Goal: Book appointment/travel/reservation

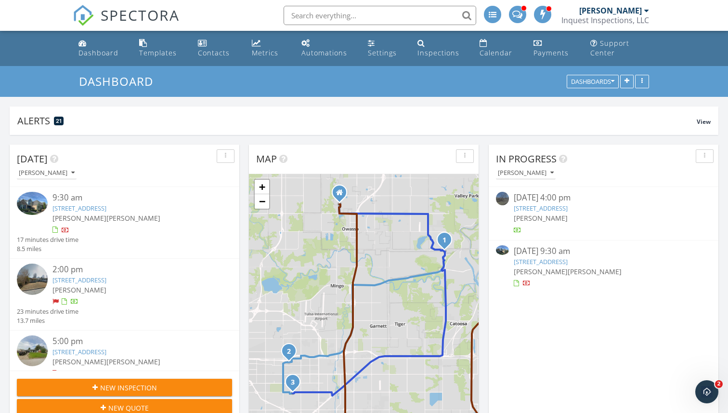
click at [39, 204] on img at bounding box center [32, 203] width 31 height 23
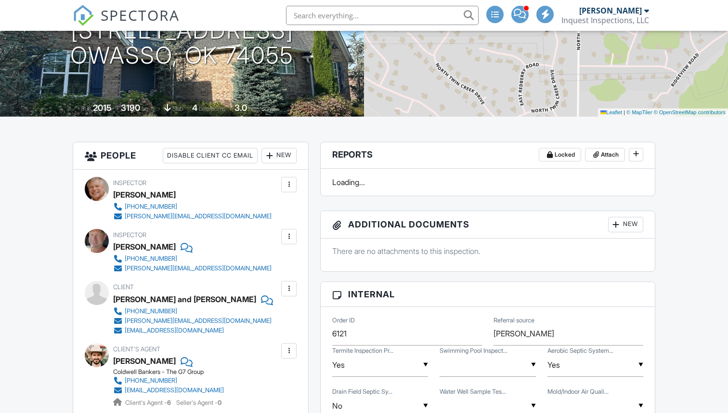
scroll to position [183, 0]
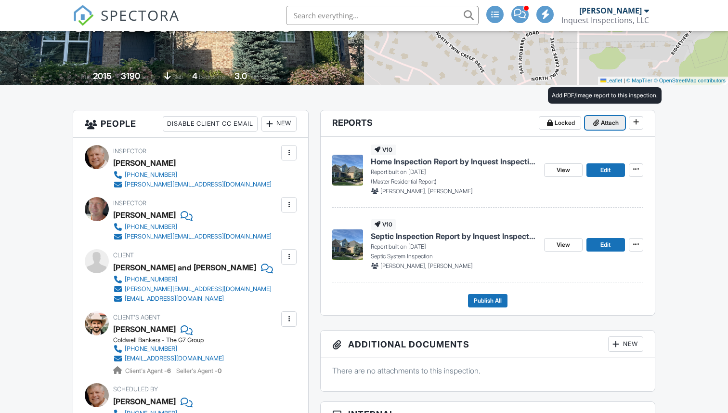
click at [602, 125] on span "Attach" at bounding box center [610, 123] width 18 height 10
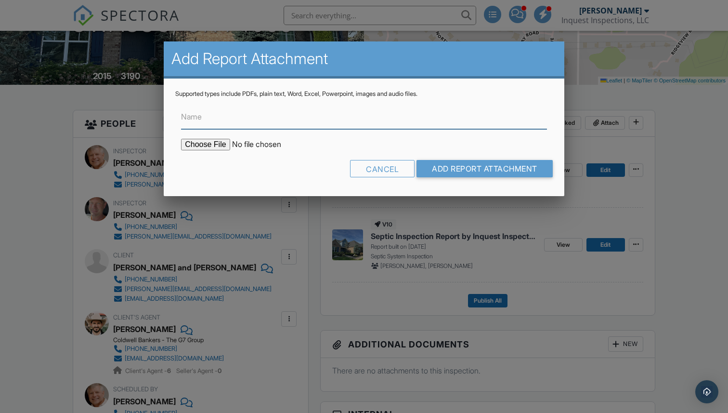
click at [275, 128] on input "Name" at bounding box center [364, 117] width 366 height 24
type input "ODAFF1 TERMITE INSPECTION REPORT"
click at [196, 144] on input "file" at bounding box center [263, 145] width 164 height 12
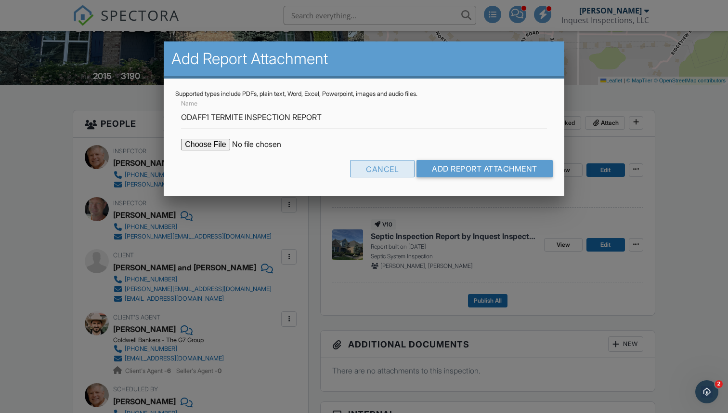
click at [375, 170] on div "Cancel" at bounding box center [382, 168] width 65 height 17
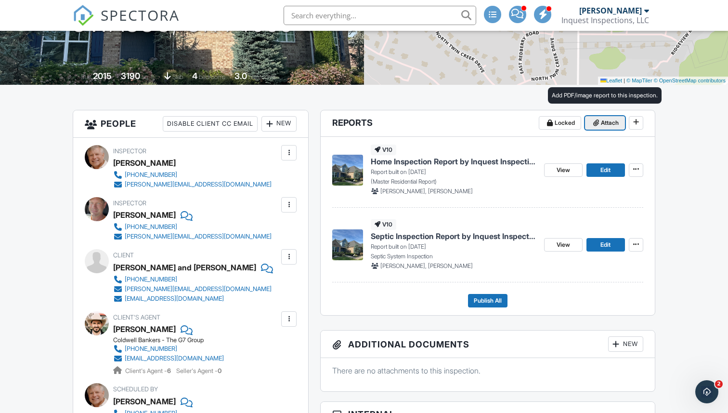
click at [602, 126] on span "Attach" at bounding box center [610, 123] width 18 height 10
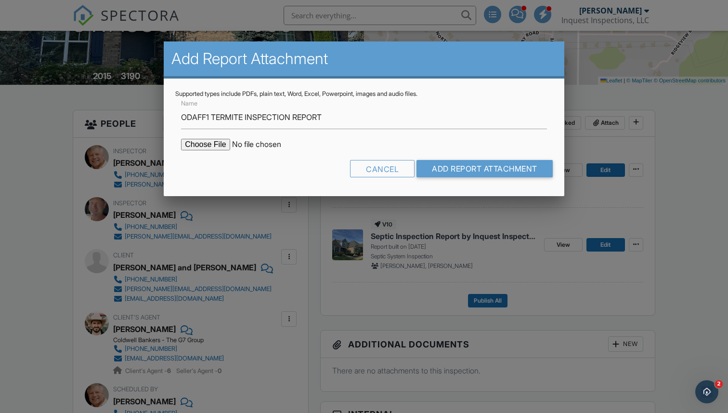
click at [200, 143] on input "file" at bounding box center [263, 145] width 164 height 12
type input "C:\fakepath\Thomas and Kaylie Ritchie ODAFF1 Termite Inspection .pdf"
click at [472, 167] on input "Add Report Attachment" at bounding box center [485, 168] width 136 height 17
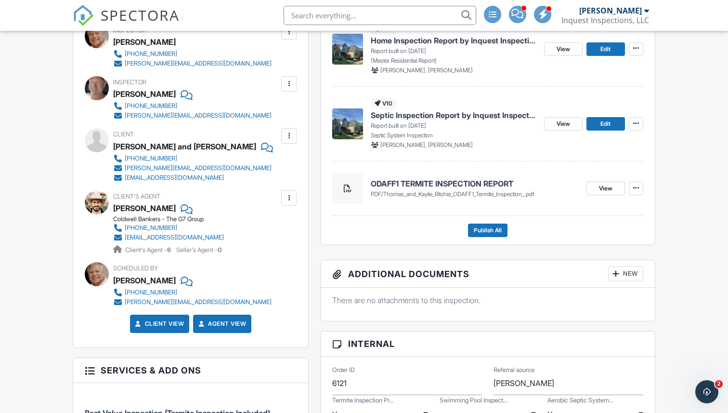
scroll to position [239, 0]
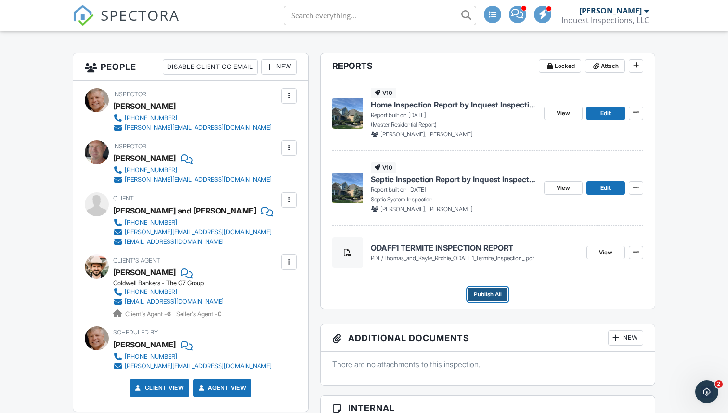
click at [481, 292] on span "Publish All" at bounding box center [488, 294] width 28 height 10
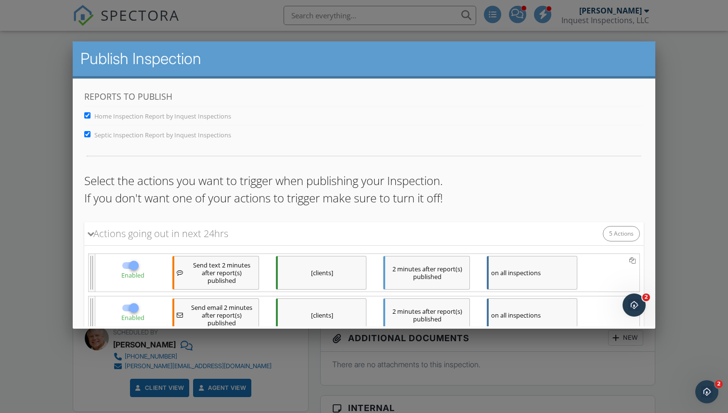
scroll to position [199, 0]
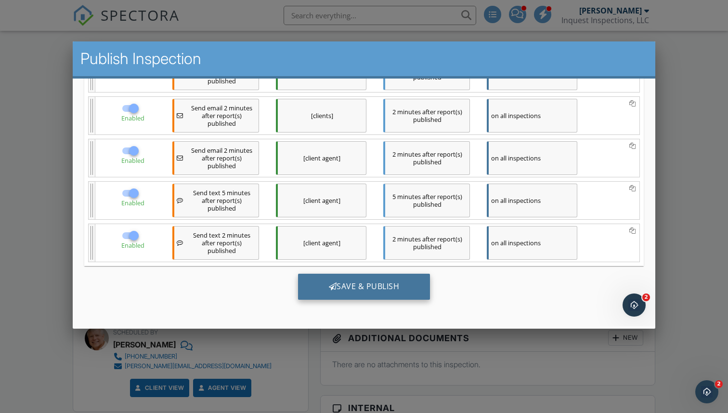
click at [353, 286] on div "Save & Publish" at bounding box center [364, 286] width 132 height 26
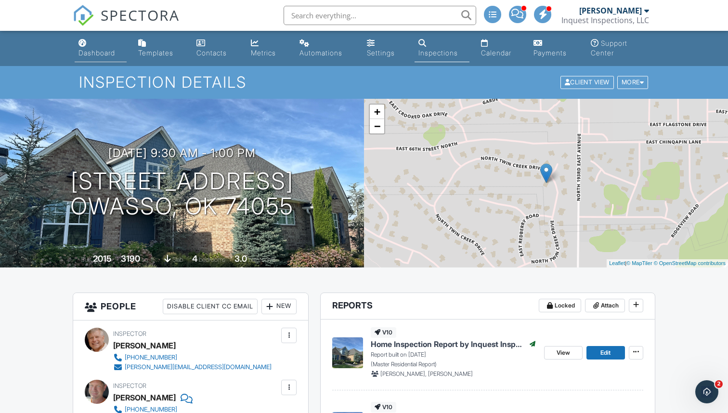
click at [97, 55] on div "Dashboard" at bounding box center [97, 53] width 37 height 8
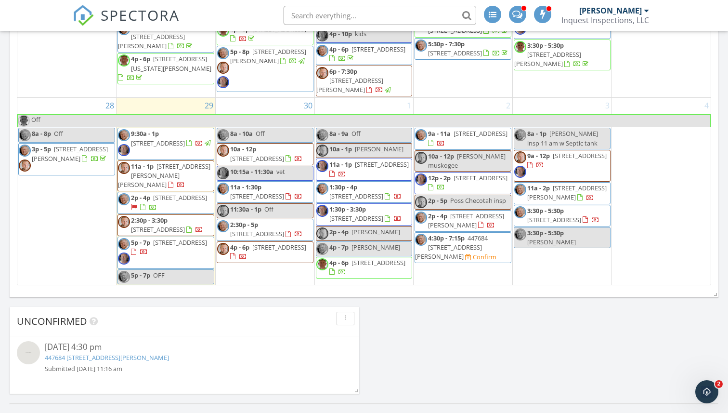
scroll to position [596, 0]
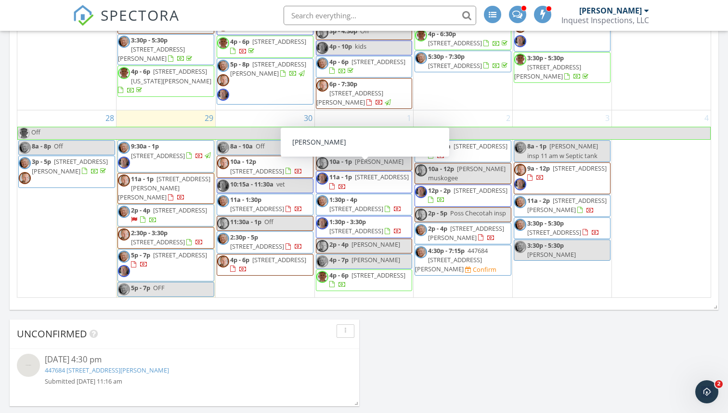
click at [350, 125] on div "1 8a - 9a Off 10a - 1p [PERSON_NAME] 11a - 1p [STREET_ADDRESS] 1:30p - 4p [STRE…" at bounding box center [364, 203] width 99 height 187
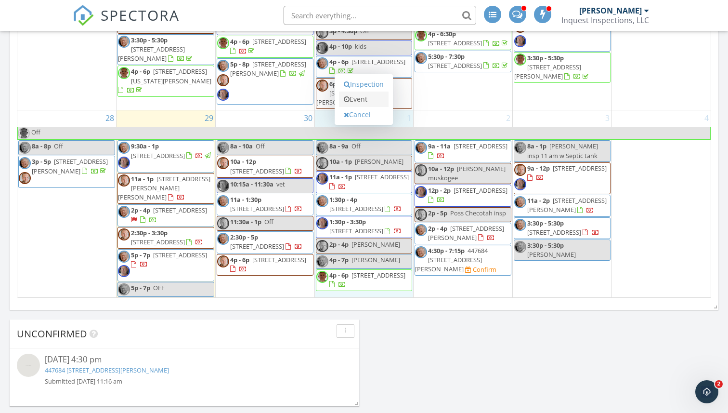
click at [357, 101] on link "Event" at bounding box center [364, 99] width 50 height 15
select select "9"
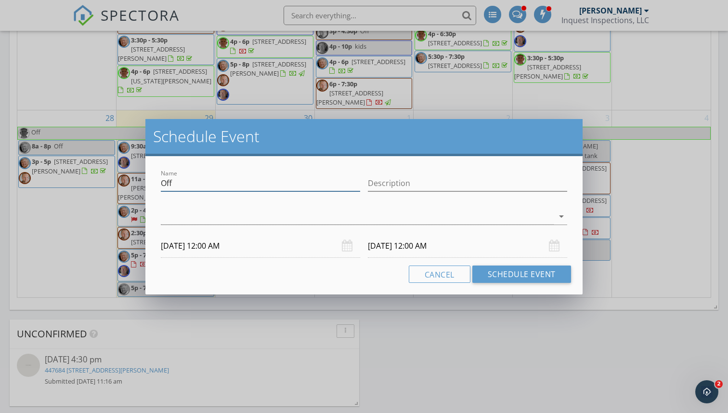
click at [208, 184] on input "Off" at bounding box center [260, 183] width 199 height 16
click at [202, 220] on div at bounding box center [357, 217] width 393 height 16
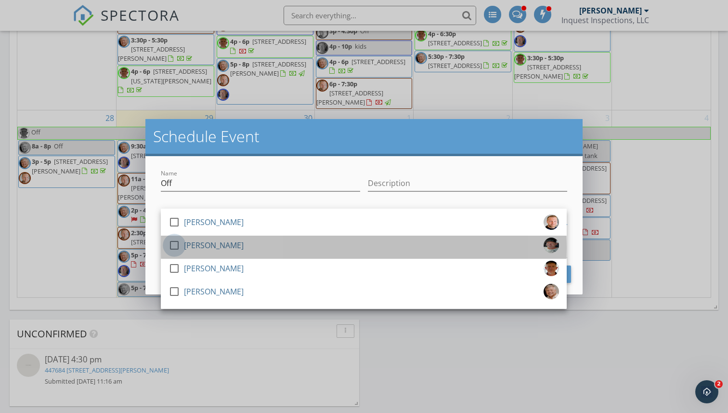
click at [177, 243] on div at bounding box center [174, 245] width 16 height 16
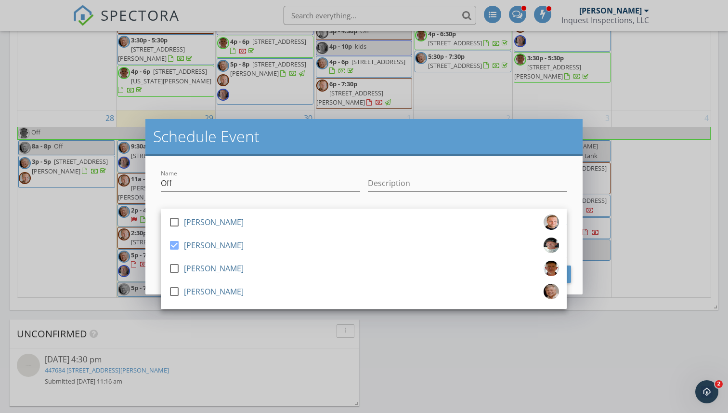
click at [209, 202] on div "check_box_outline_blank Tyler Beck check_box Tim Evors check_box_outline_blank …" at bounding box center [364, 217] width 414 height 33
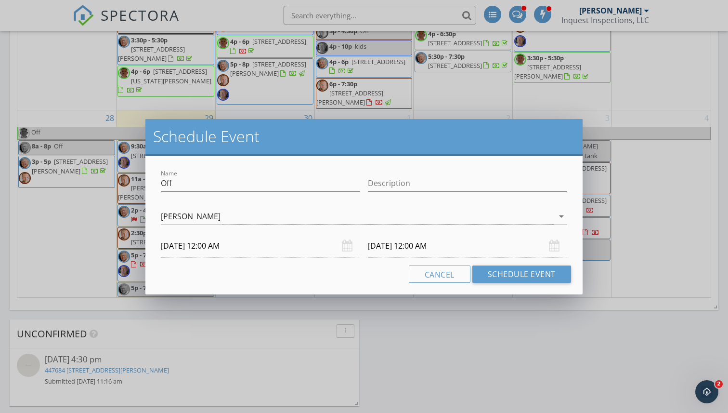
click at [208, 245] on input "10/01/2025 12:00 AM" at bounding box center [260, 246] width 199 height 24
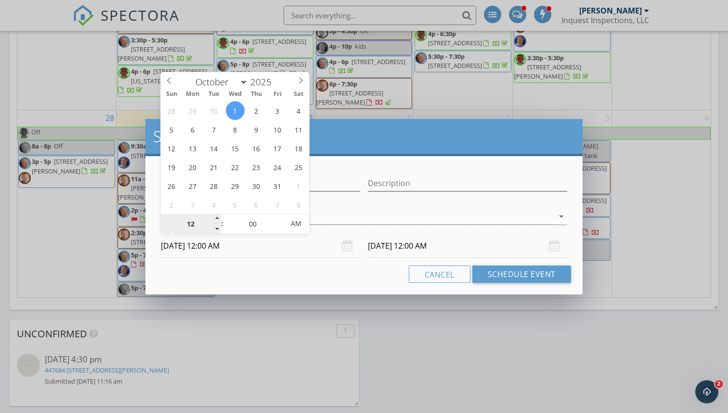
click at [198, 226] on input "12" at bounding box center [190, 223] width 59 height 19
type input "03"
type input "10/01/2025 3:00 PM"
type input "10/02/2025 3:00 PM"
click at [293, 226] on span "AM" at bounding box center [296, 223] width 26 height 19
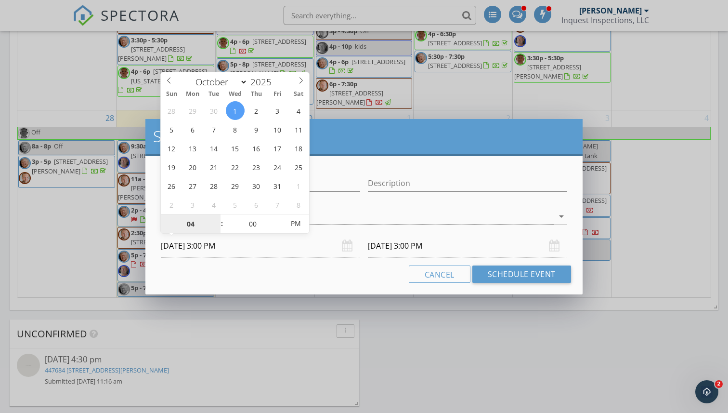
type input "04"
type input "10/01/2025 4:00 PM"
click at [386, 247] on input "10/02/2025 3:00 PM" at bounding box center [467, 246] width 199 height 24
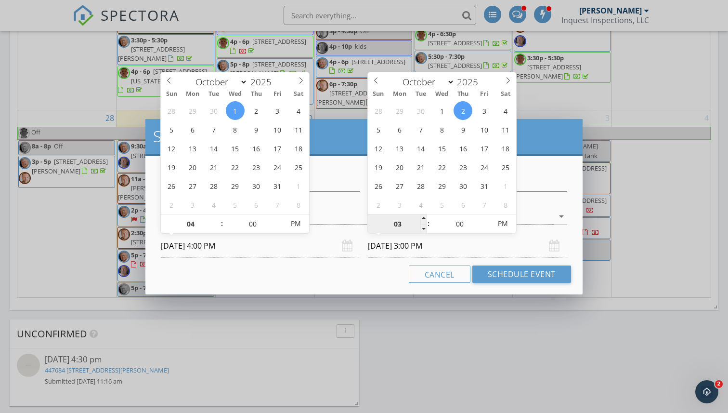
type input "04"
type input "10/01/2025 4:00 PM"
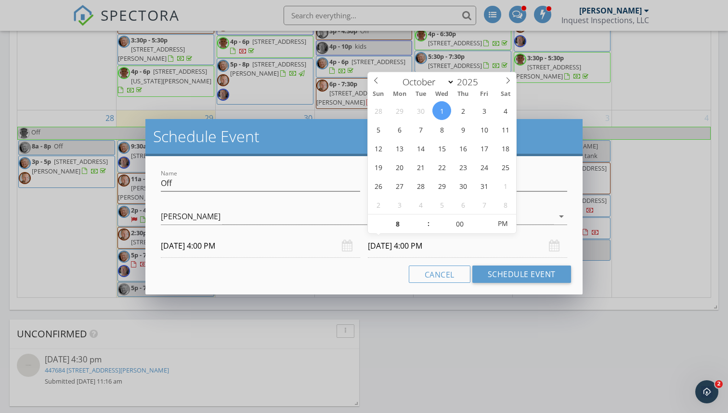
type input "08"
type input "10/01/2025 8:00 PM"
click at [361, 276] on div "Cancel Schedule Event" at bounding box center [364, 273] width 414 height 17
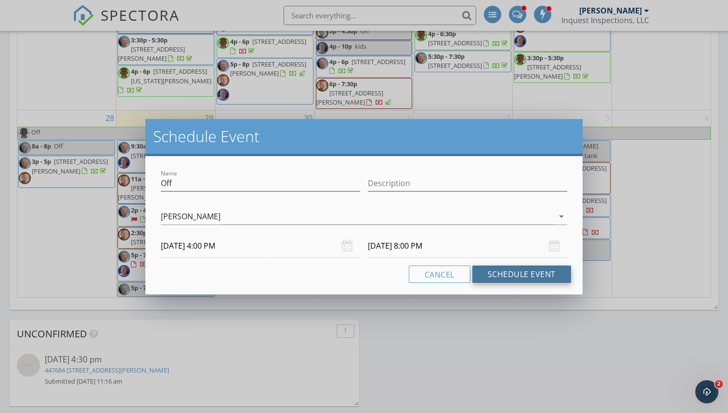
click at [503, 269] on button "Schedule Event" at bounding box center [521, 273] width 99 height 17
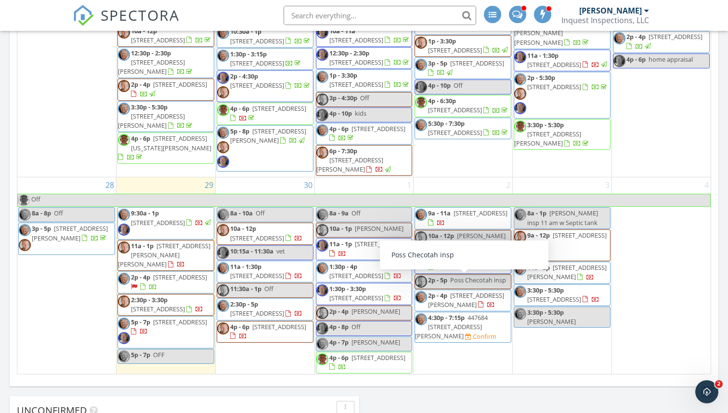
scroll to position [521, 0]
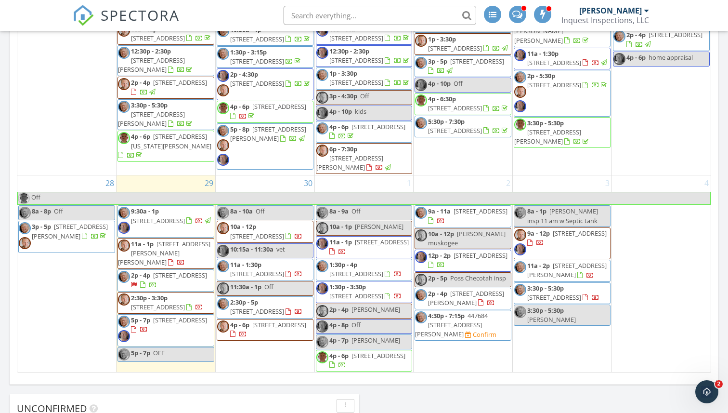
click at [455, 279] on span "Poss Checotah insp" at bounding box center [478, 278] width 56 height 9
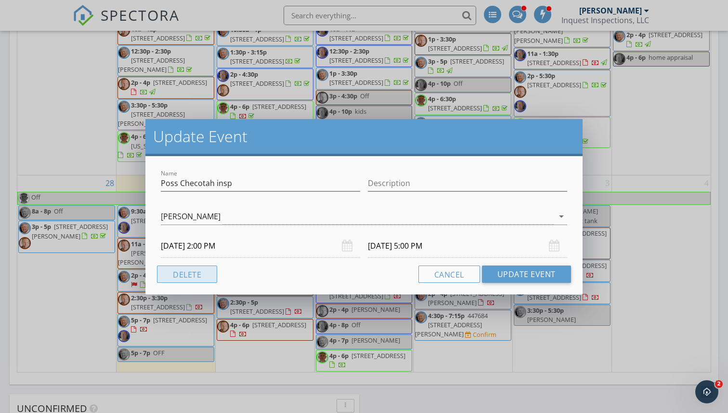
click at [207, 275] on button "Delete" at bounding box center [187, 273] width 60 height 17
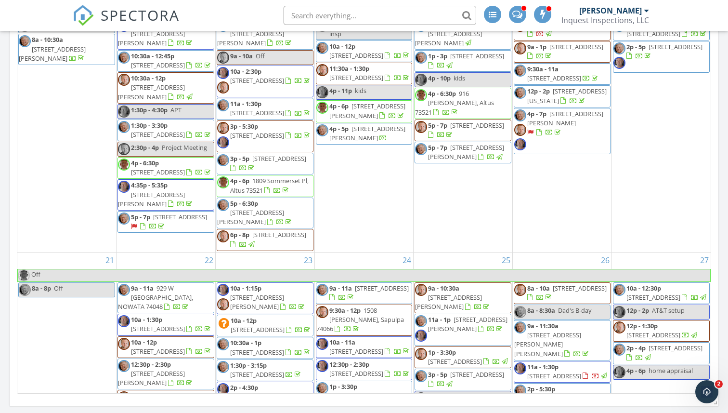
scroll to position [828, 0]
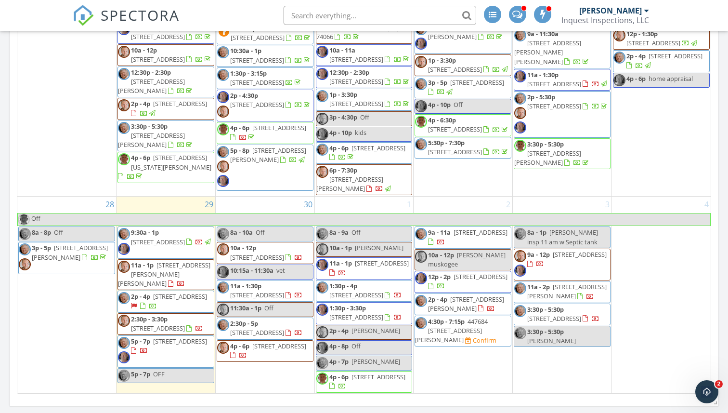
click at [452, 205] on div "2 9a - 11a 801 W Utica St, Broken Arrow 74011 10a - 12p bunting muskogee 12p - …" at bounding box center [463, 294] width 99 height 196
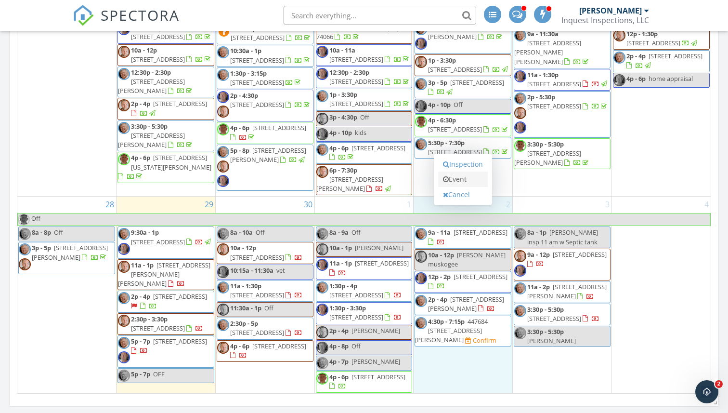
click at [459, 181] on link "Event" at bounding box center [463, 178] width 50 height 15
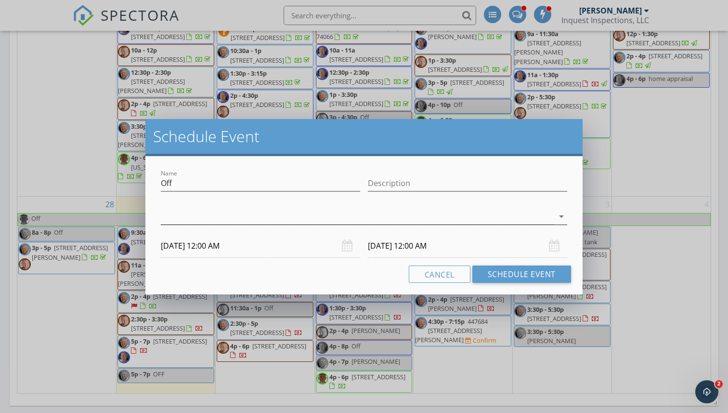
click at [209, 215] on div at bounding box center [357, 217] width 393 height 16
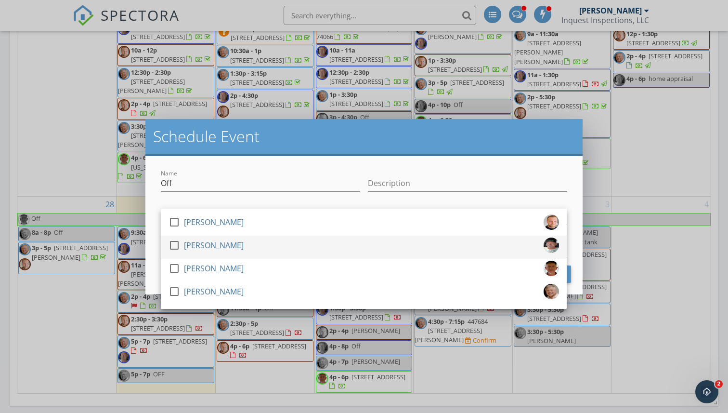
click at [176, 240] on div at bounding box center [174, 245] width 16 height 16
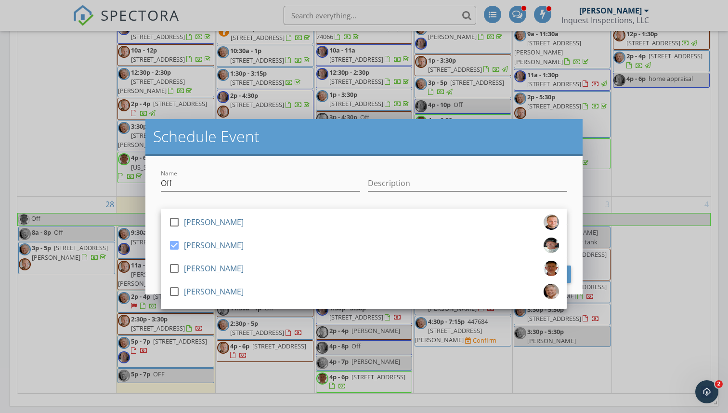
click at [213, 200] on div at bounding box center [260, 198] width 199 height 6
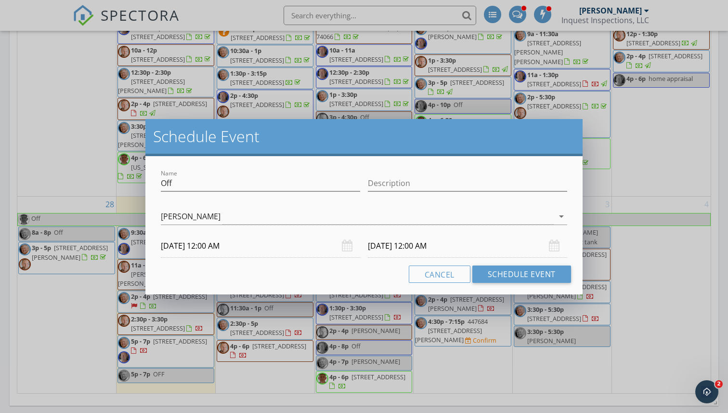
click at [229, 249] on input "10/02/2025 12:00 AM" at bounding box center [260, 246] width 199 height 24
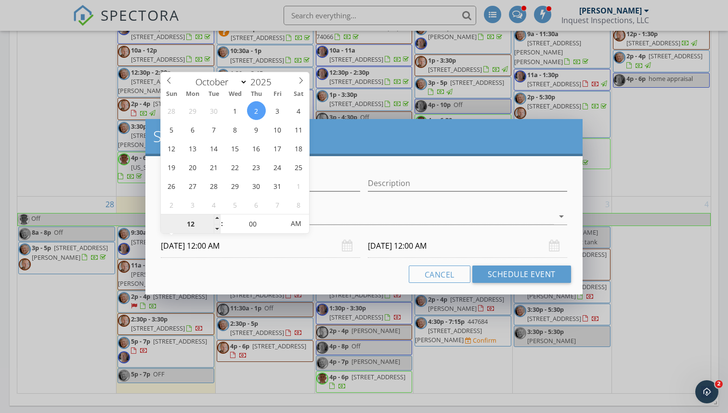
click at [199, 219] on input "12" at bounding box center [190, 223] width 59 height 19
type input "02"
type input "10/02/2025 2:00 PM"
type input "10/03/2025 2:00 PM"
click at [296, 226] on span "PM" at bounding box center [296, 223] width 26 height 19
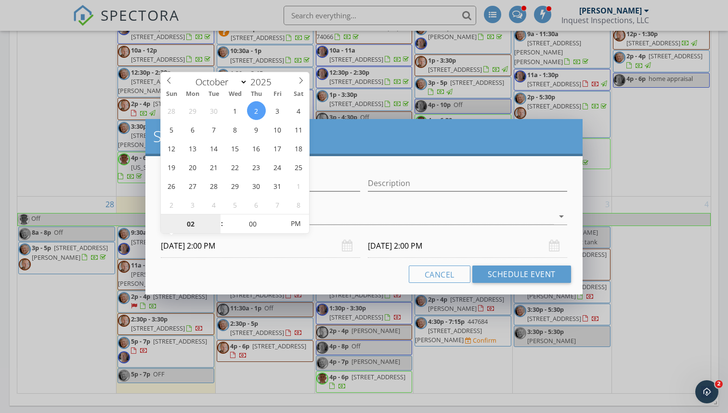
type input "02"
click at [399, 248] on input "10/03/2025 2:00 PM" at bounding box center [467, 246] width 199 height 24
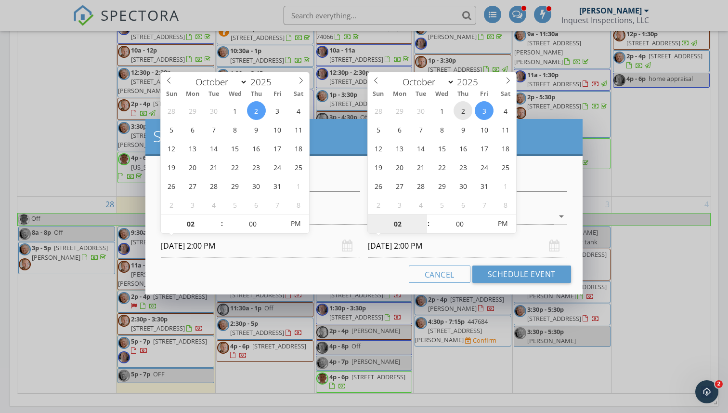
type input "10/02/2025 2:00 PM"
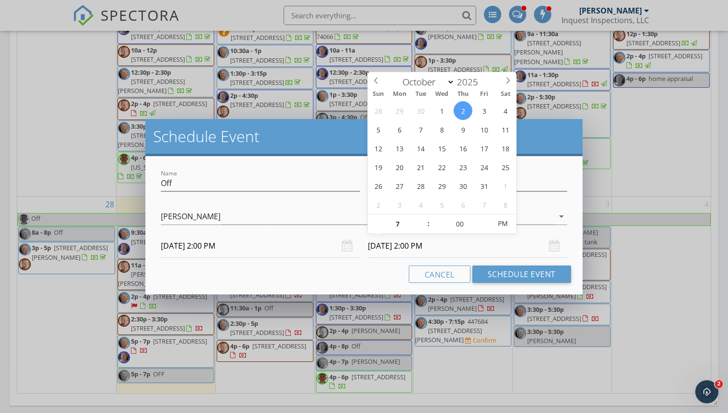
type input "07"
type input "10/02/2025 7:00 PM"
click at [383, 285] on div "Name Off Description check_box_outline_blank Tyler Beck check_box Tim Evors che…" at bounding box center [363, 225] width 437 height 138
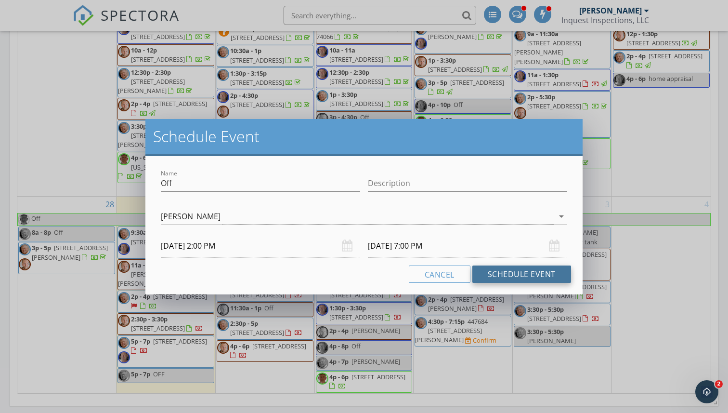
click at [502, 277] on button "Schedule Event" at bounding box center [521, 273] width 99 height 17
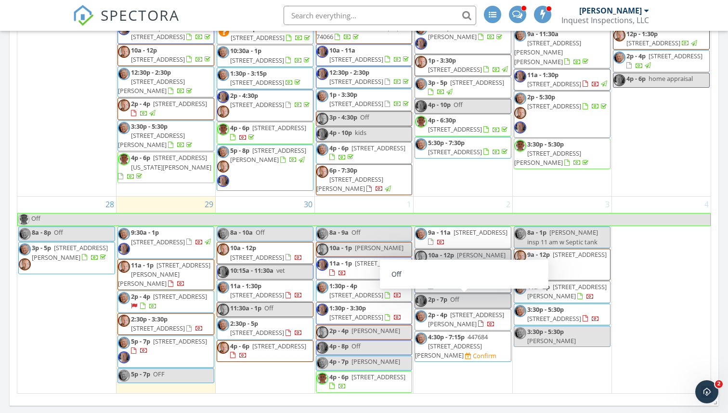
click at [725, 216] on div "Today Todd Willis 9:30 am 19108 E Twin Creeks Dr, Owasso, OK 74055 Todd Willis …" at bounding box center [364, 73] width 728 height 877
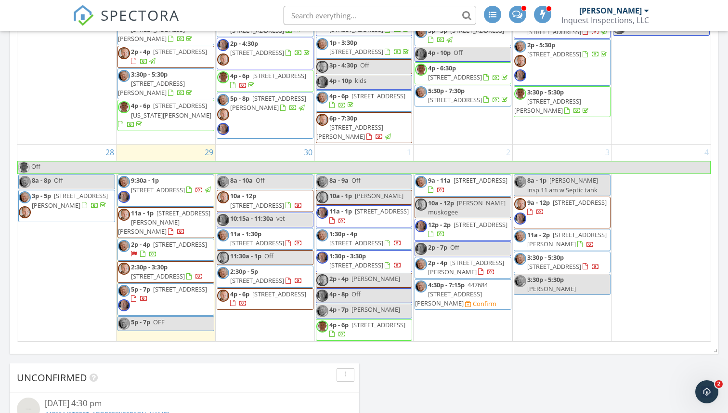
scroll to position [557, 0]
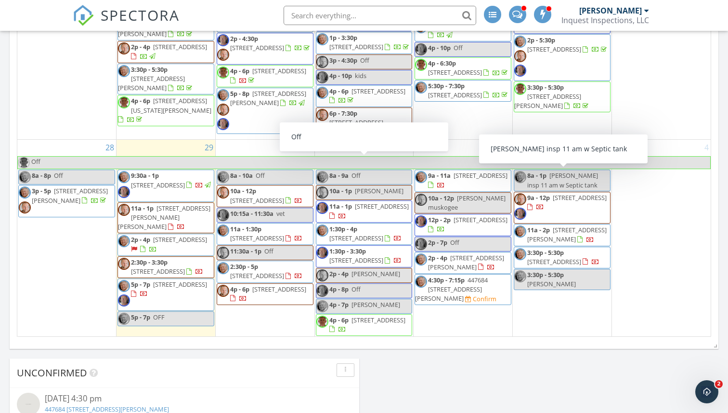
click at [671, 193] on div "4" at bounding box center [661, 238] width 99 height 196
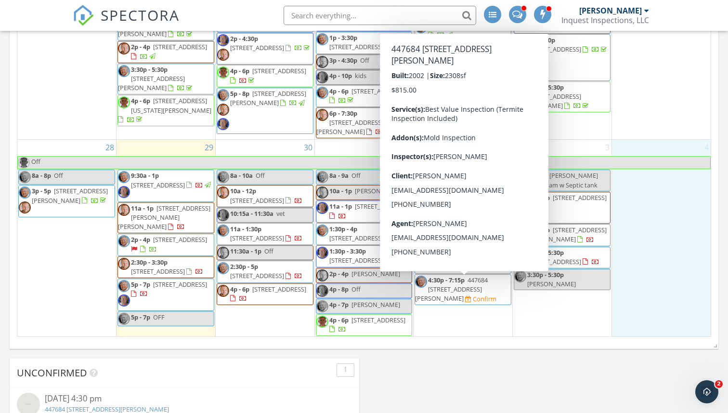
click at [458, 289] on span "447684 [STREET_ADDRESS][PERSON_NAME]" at bounding box center [451, 288] width 73 height 27
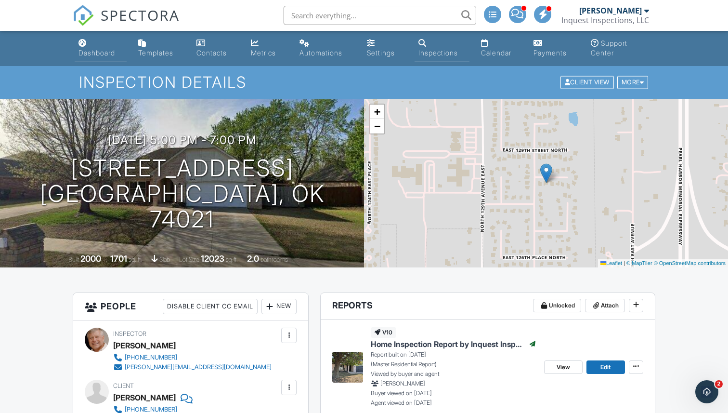
click at [101, 53] on div "Dashboard" at bounding box center [97, 53] width 37 height 8
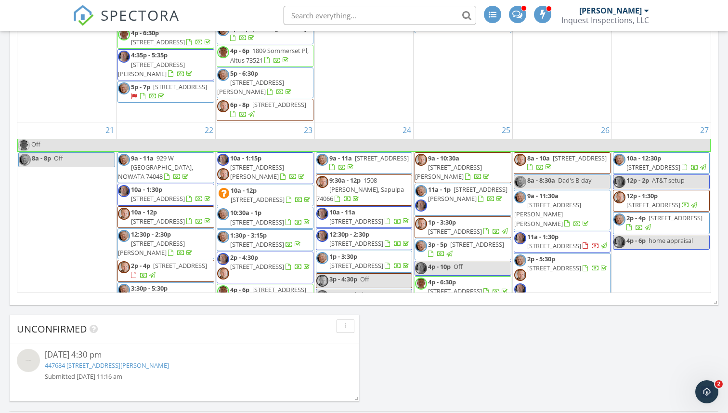
scroll to position [812, 0]
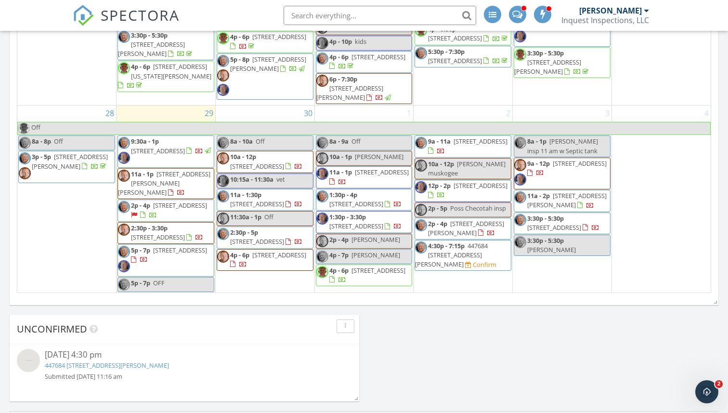
click at [551, 118] on div "3 8a - 1p tonya Depew insp 11 am w Septic tank 9a - 12p 3909 W Utica St, Broken…" at bounding box center [562, 198] width 99 height 187
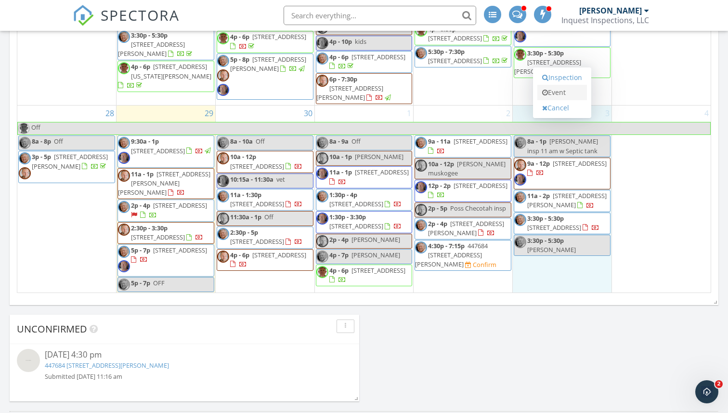
click at [555, 95] on link "Event" at bounding box center [562, 92] width 50 height 15
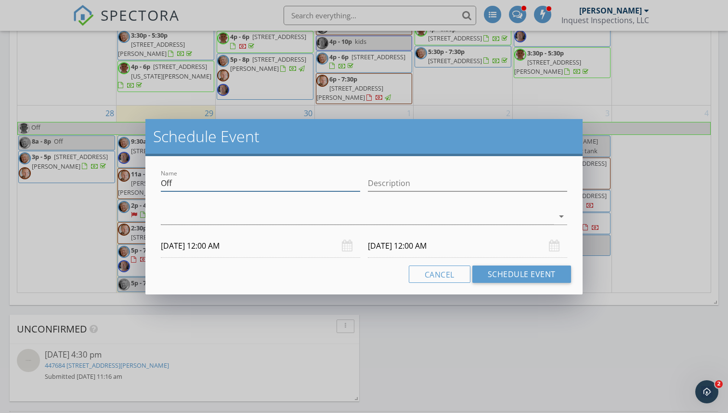
click at [201, 183] on input "Off" at bounding box center [260, 183] width 199 height 16
type input "O"
type input "[PERSON_NAME]"
click at [198, 220] on div at bounding box center [357, 217] width 393 height 16
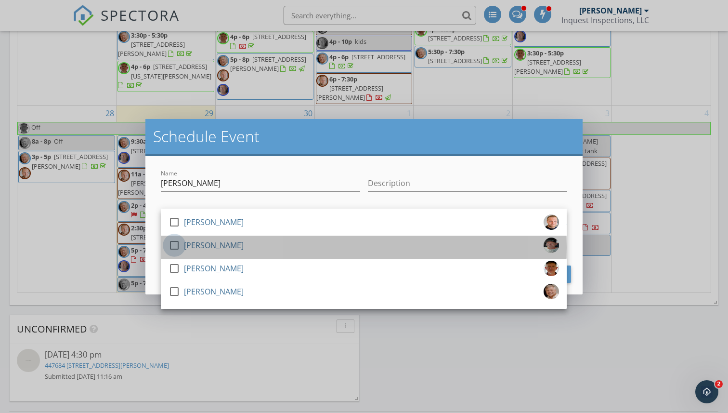
click at [176, 245] on div at bounding box center [174, 245] width 16 height 16
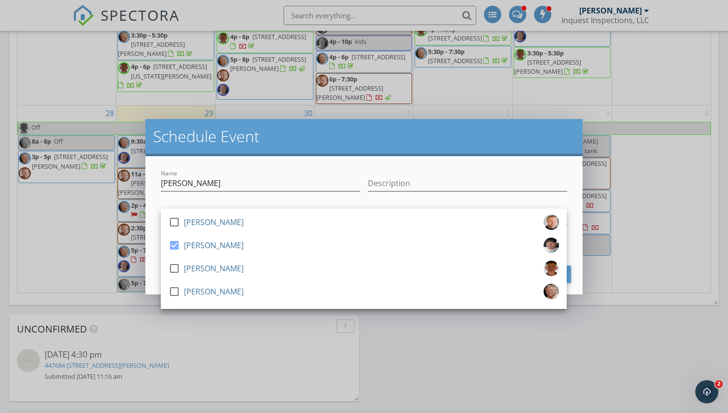
click at [249, 201] on div "check_box_outline_blank Tyler Beck check_box Tim Evors check_box_outline_blank …" at bounding box center [364, 217] width 414 height 33
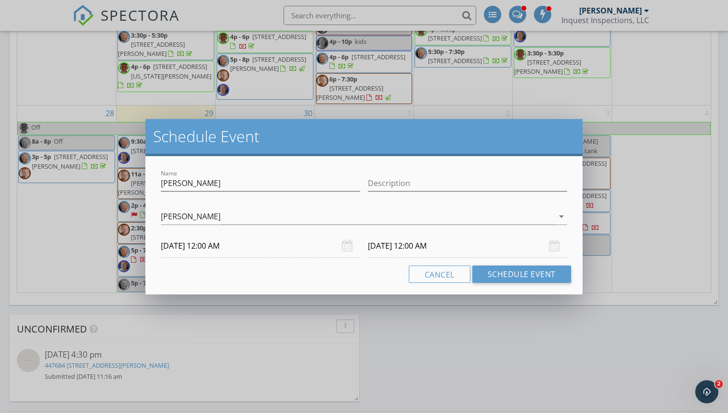
click at [233, 247] on input "10/03/2025 12:00 AM" at bounding box center [260, 246] width 199 height 24
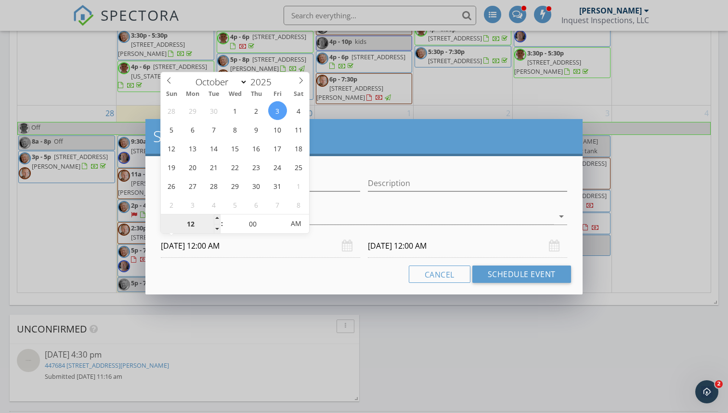
click at [200, 227] on input "12" at bounding box center [190, 223] width 59 height 19
type input "02"
type input "10/03/2025 2:00 PM"
type input "10/04/2025 2:00 PM"
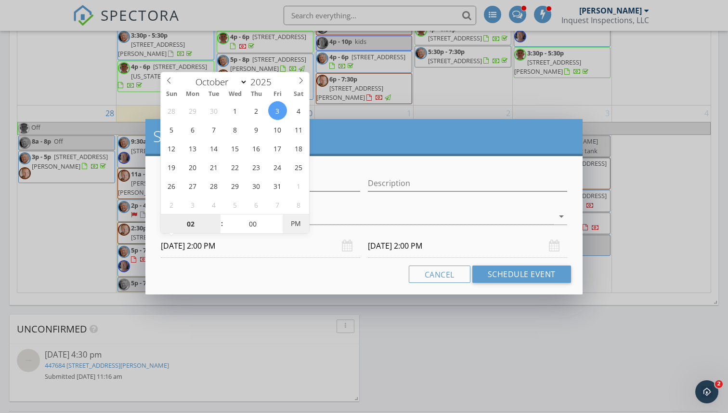
click at [298, 225] on span "PM" at bounding box center [296, 223] width 26 height 19
type input "02"
click at [414, 244] on input "10/04/2025 2:00 PM" at bounding box center [467, 246] width 199 height 24
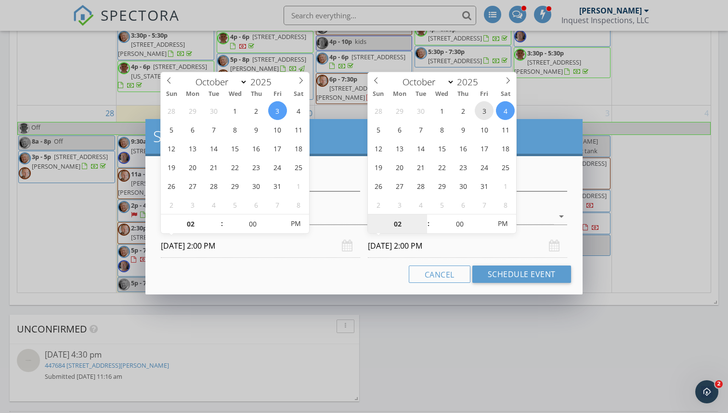
type input "10/03/2025 2:00 PM"
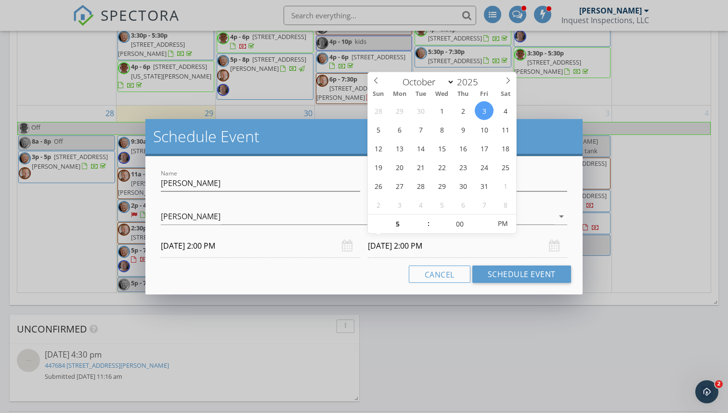
type input "05"
type input "10/03/2025 5:00 PM"
click at [342, 280] on div "Cancel Schedule Event" at bounding box center [364, 273] width 414 height 17
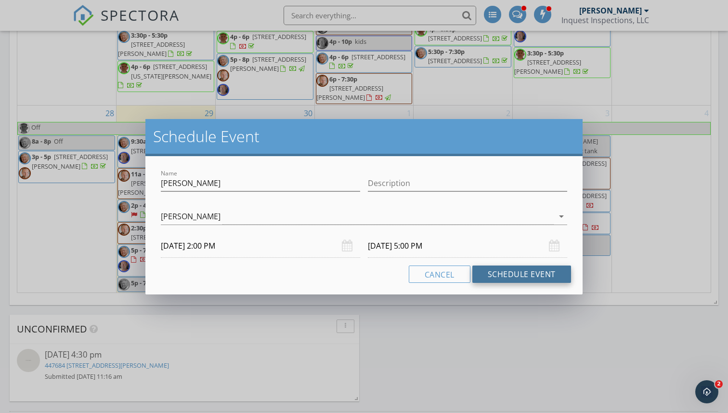
click at [508, 275] on button "Schedule Event" at bounding box center [521, 273] width 99 height 17
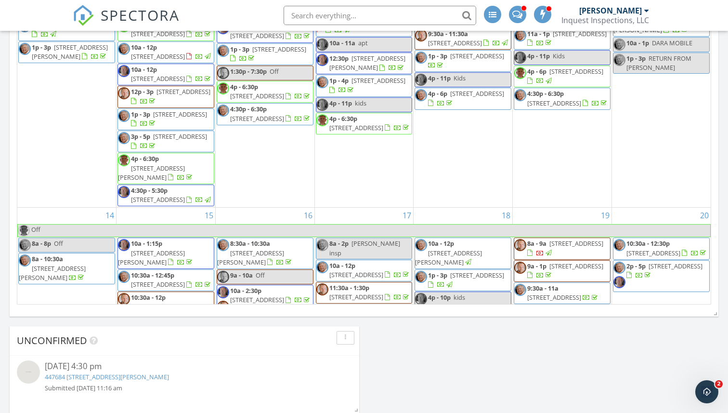
scroll to position [828, 0]
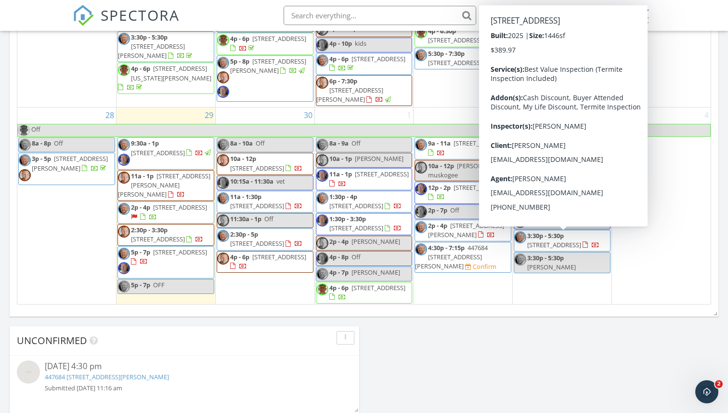
click at [559, 245] on span "[STREET_ADDRESS]" at bounding box center [554, 244] width 54 height 9
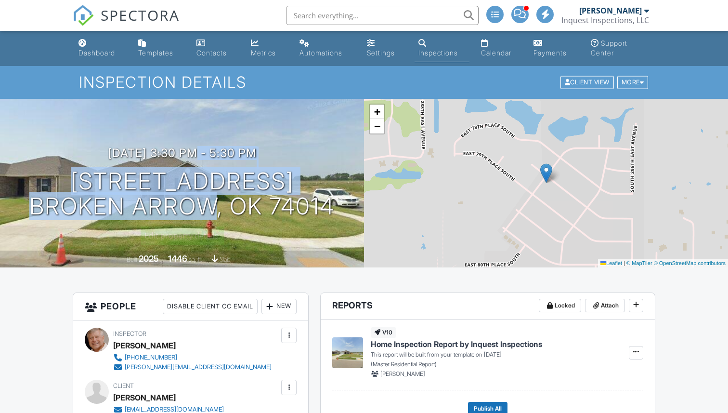
drag, startPoint x: 201, startPoint y: 208, endPoint x: 167, endPoint y: 124, distance: 91.0
click at [168, 137] on div "[DATE] 3:30 pm - 5:30 pm [STREET_ADDRESS] [GEOGRAPHIC_DATA], OK 74014 Built 202…" at bounding box center [182, 183] width 364 height 169
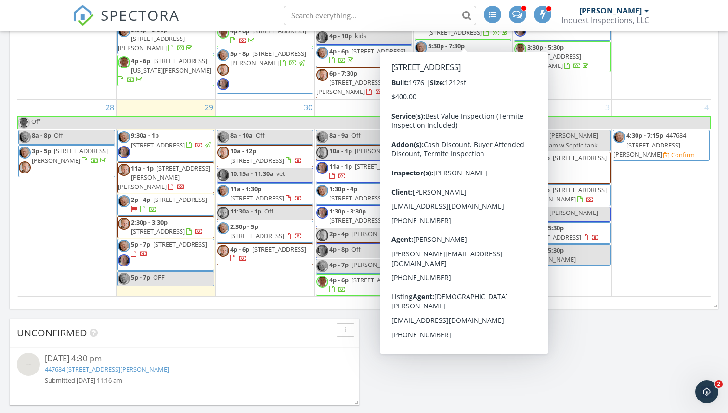
scroll to position [567, 0]
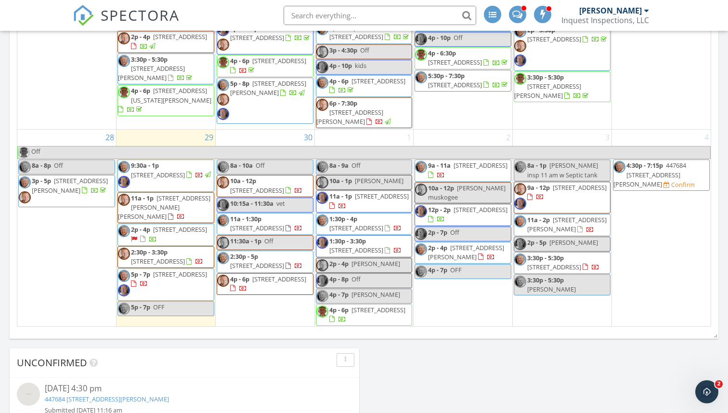
click at [655, 175] on span "447684 [STREET_ADDRESS][PERSON_NAME]" at bounding box center [650, 174] width 73 height 27
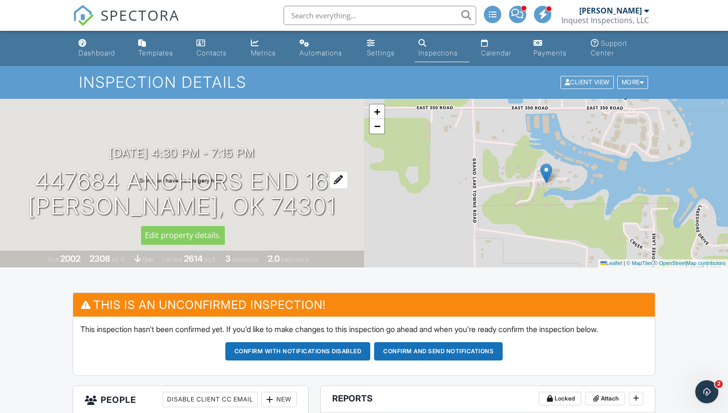
click at [187, 184] on h1 "447684 Anchors End 16 [PERSON_NAME], OK 74301" at bounding box center [182, 194] width 308 height 51
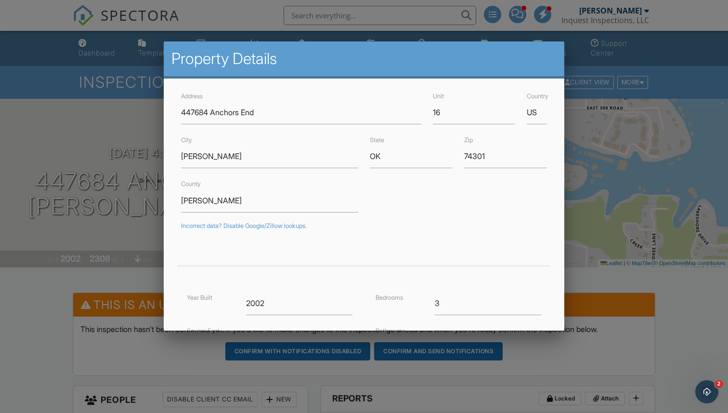
click at [39, 389] on div at bounding box center [364, 210] width 728 height 516
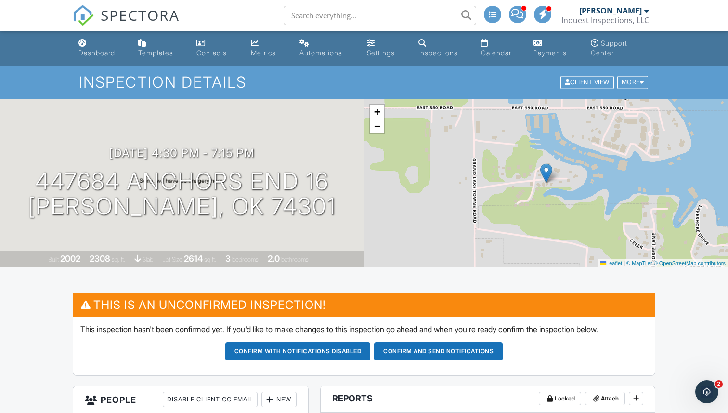
click at [96, 54] on div "Dashboard" at bounding box center [97, 53] width 37 height 8
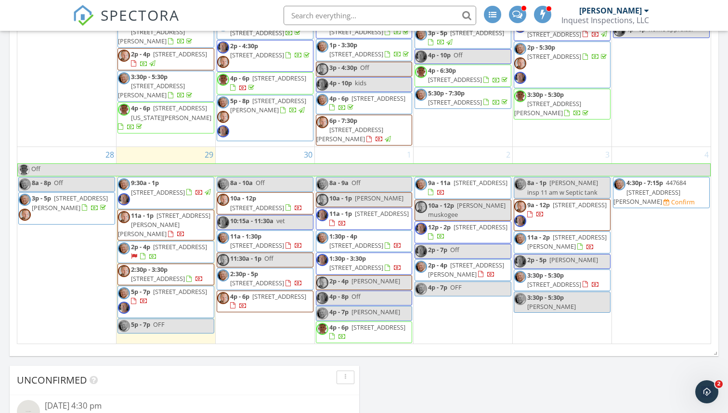
scroll to position [554, 0]
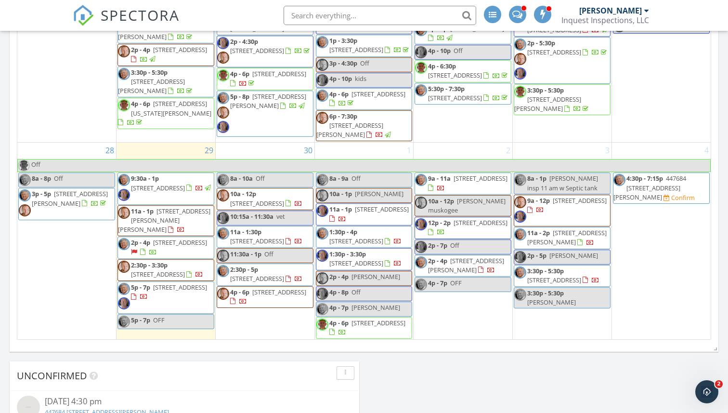
click at [724, 229] on div "[DATE] [PERSON_NAME] 9:30 am [STREET_ADDRESS] [PERSON_NAME] [PERSON_NAME] 17 mi…" at bounding box center [364, 19] width 728 height 877
